Goal: Task Accomplishment & Management: Manage account settings

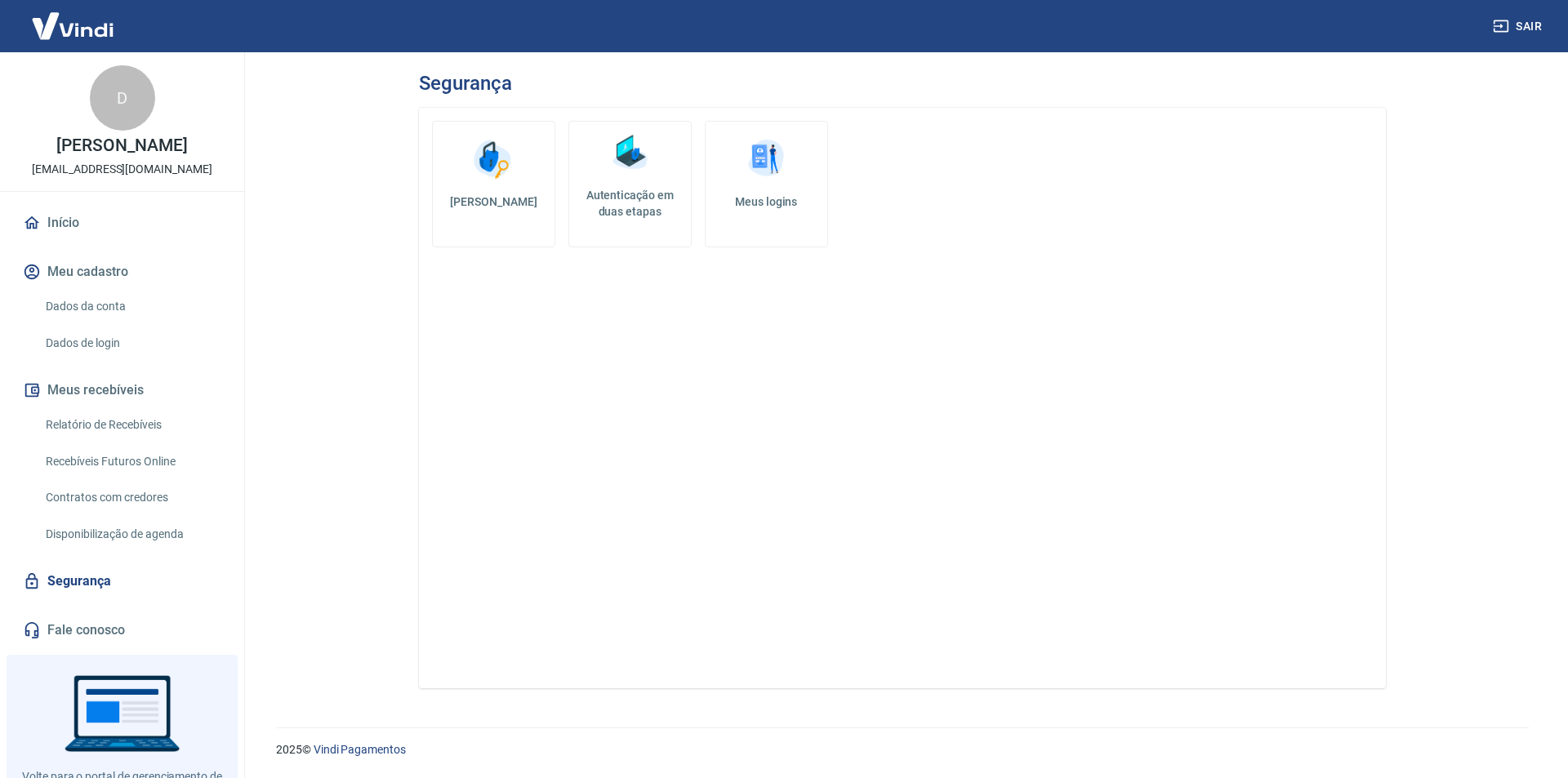
click at [620, 202] on h5 "Autenticação em duas etapas" at bounding box center [629, 203] width 109 height 33
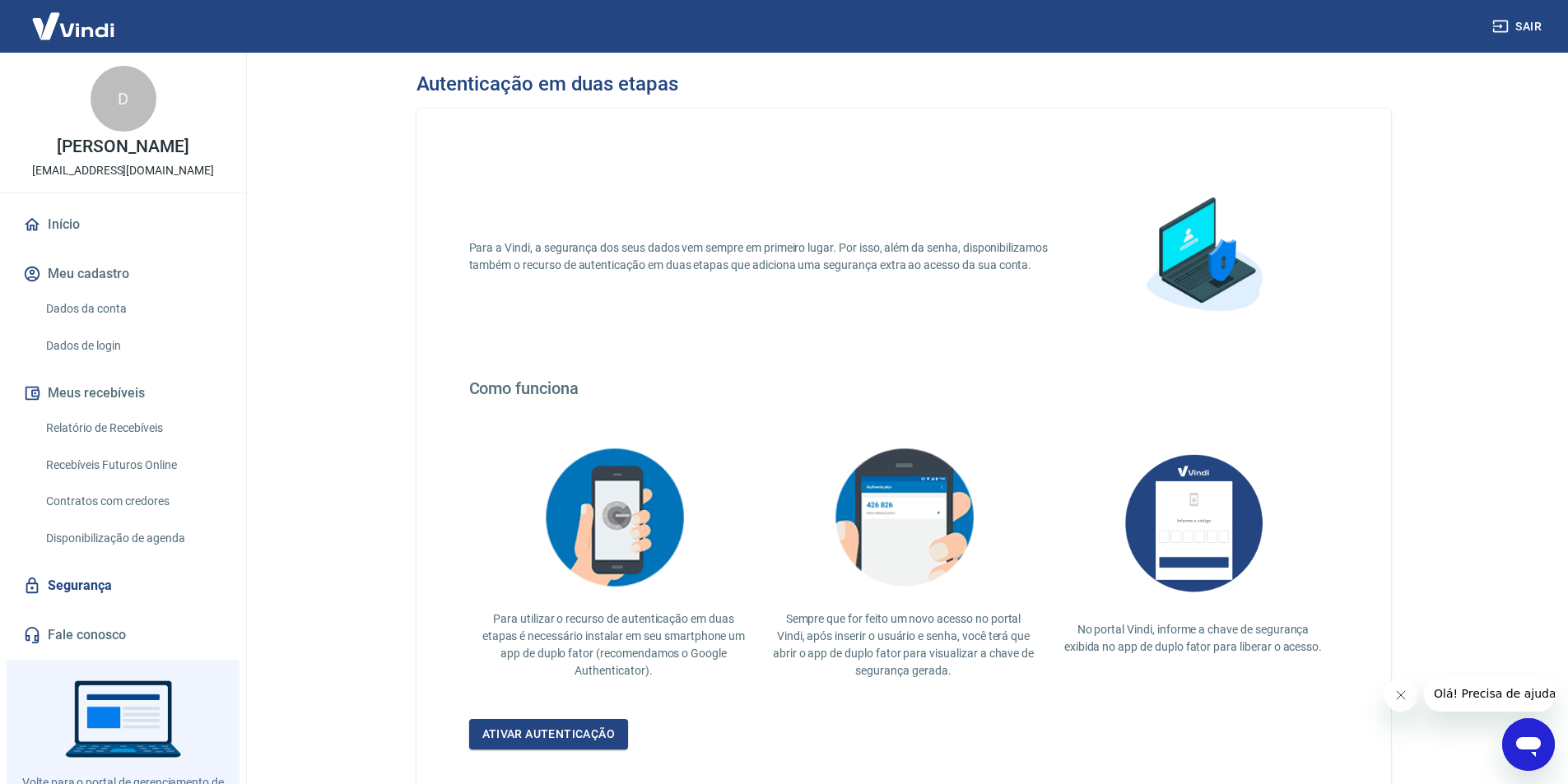
click at [108, 574] on link "Segurança" at bounding box center [123, 585] width 206 height 36
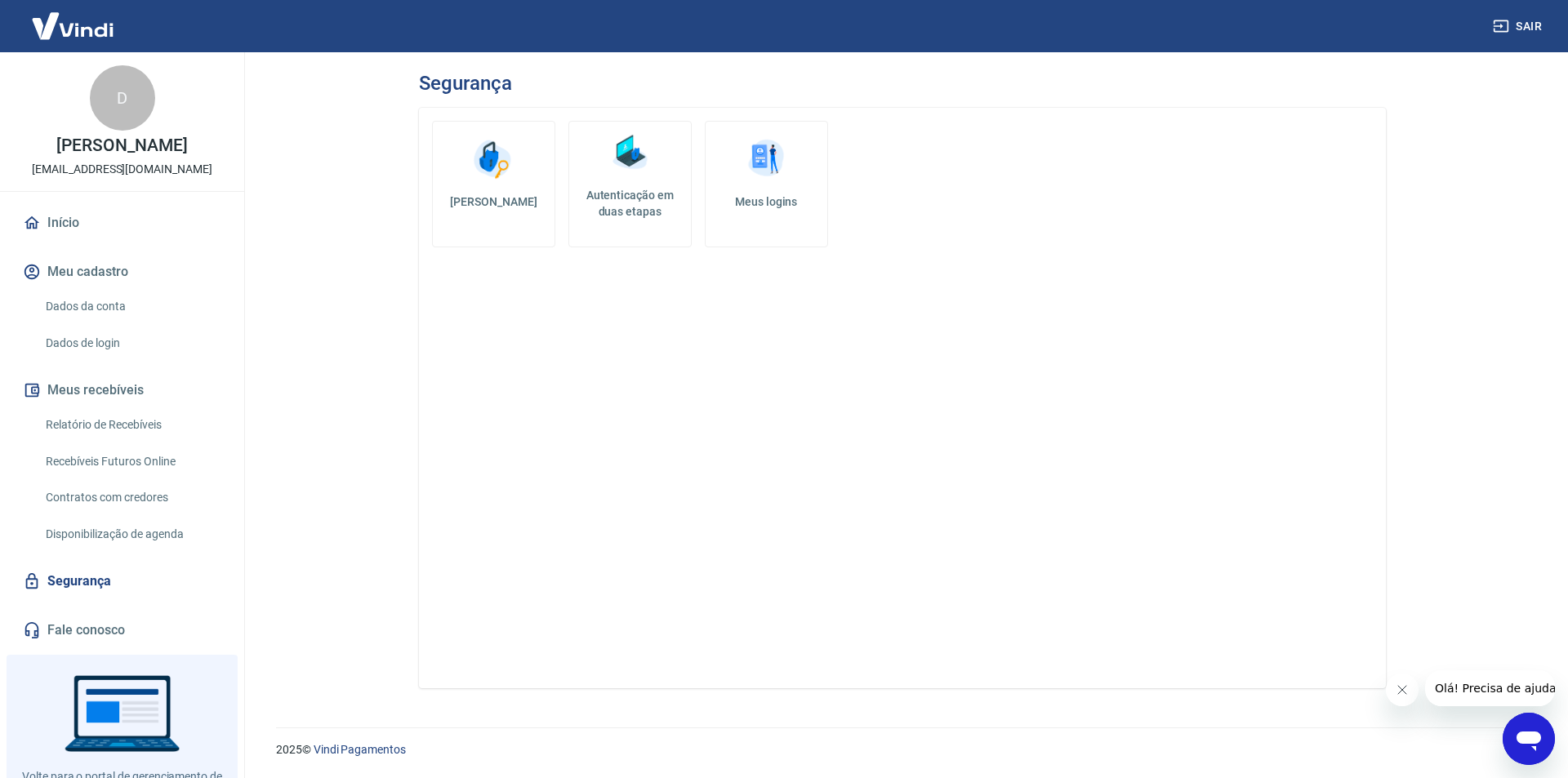
click at [128, 331] on link "Dados de login" at bounding box center [132, 343] width 185 height 34
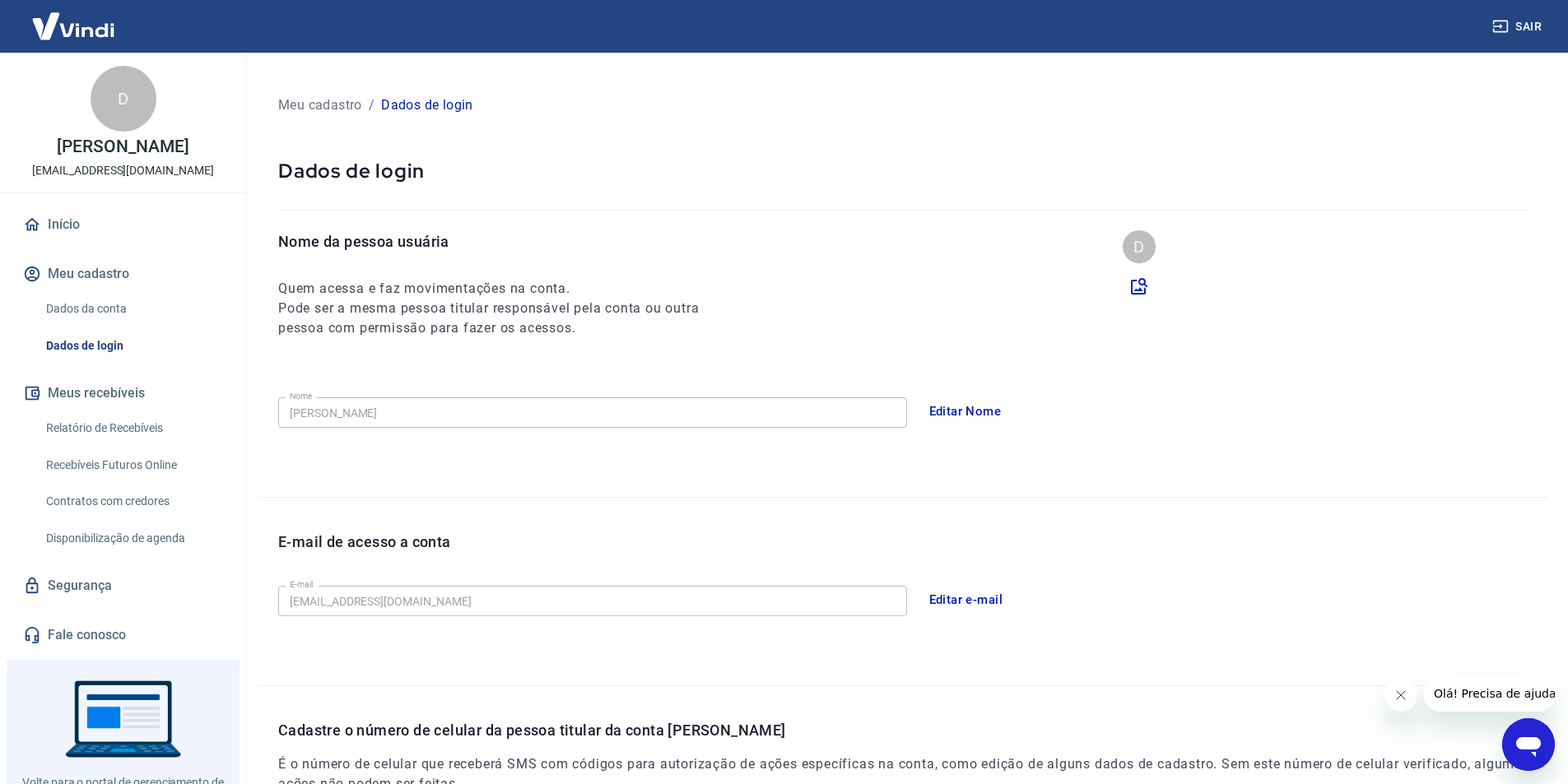
click at [122, 306] on link "Dados da conta" at bounding box center [133, 308] width 186 height 34
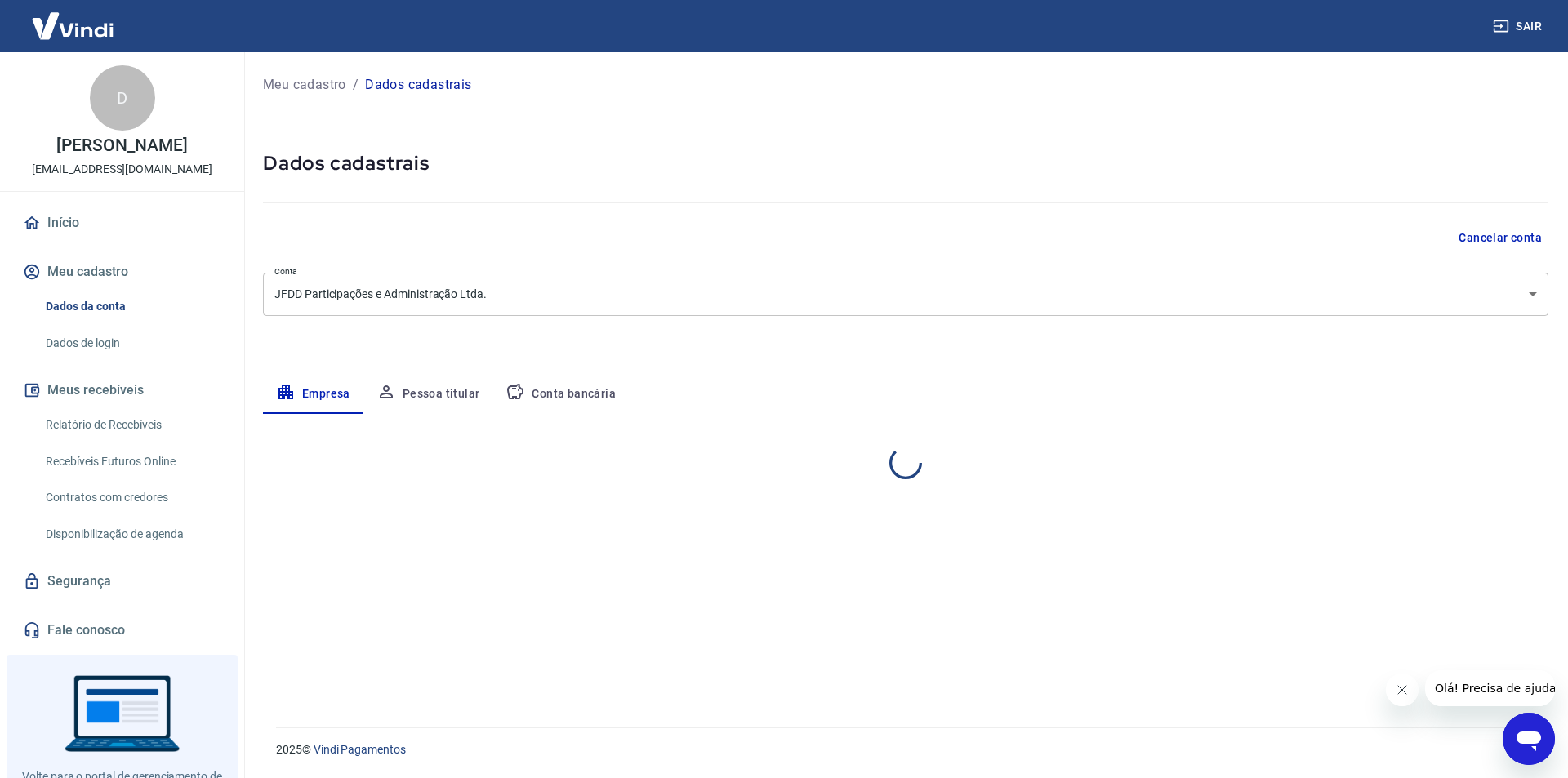
select select "AM"
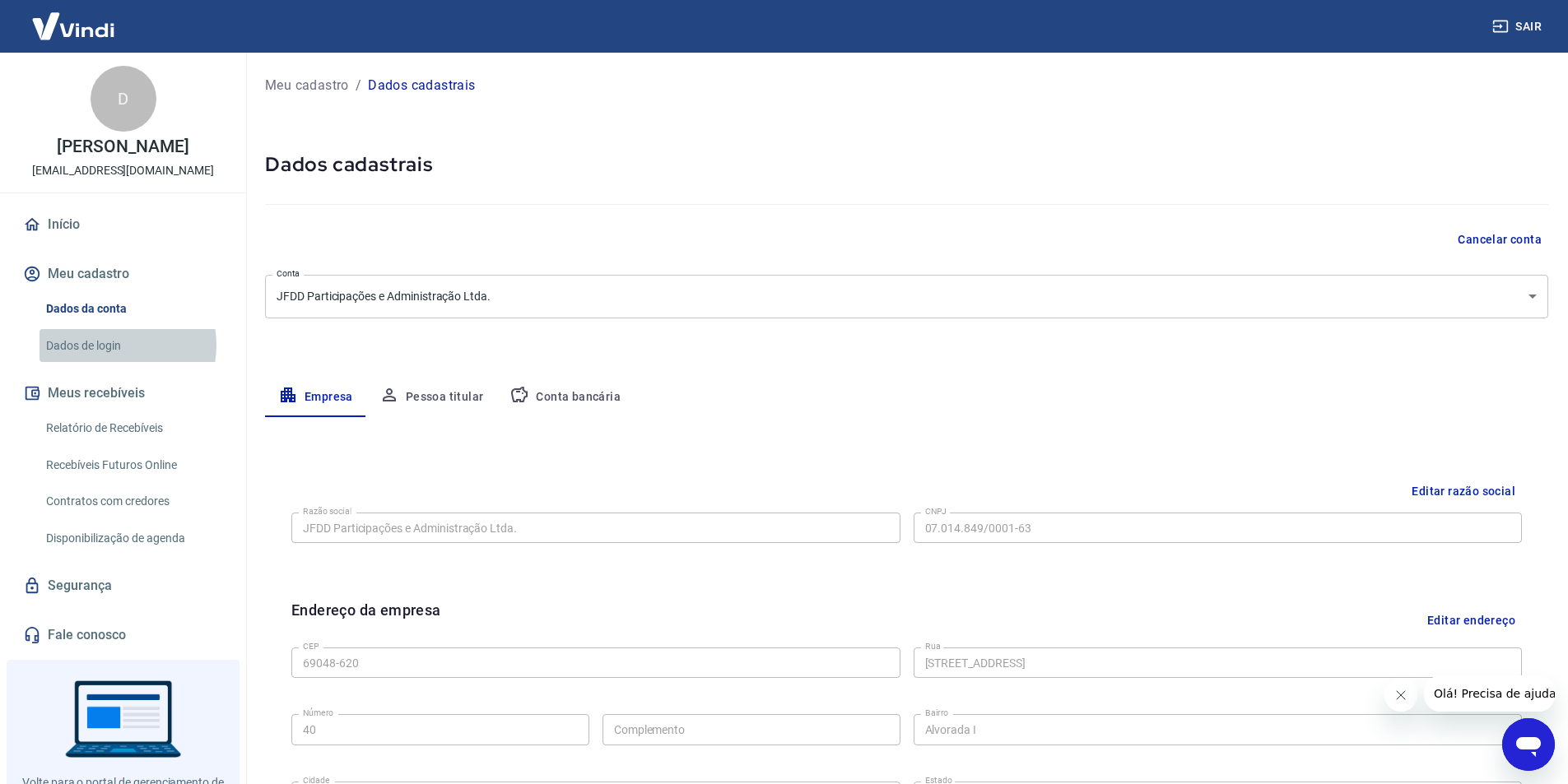
click at [117, 345] on link "Dados de login" at bounding box center [133, 345] width 186 height 34
